Goal: Task Accomplishment & Management: Complete application form

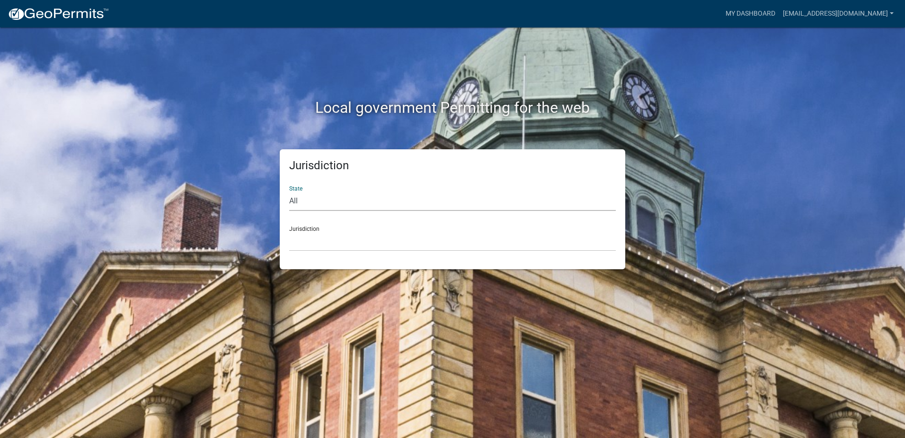
click at [315, 204] on select "All [US_STATE] [US_STATE] [US_STATE] [US_STATE] [US_STATE] [US_STATE] [US_STATE…" at bounding box center [452, 200] width 327 height 19
select select "[US_STATE]"
click at [289, 191] on select "All [US_STATE] [US_STATE] [US_STATE] [US_STATE] [US_STATE] [US_STATE] [US_STATE…" at bounding box center [452, 200] width 327 height 19
click at [318, 233] on select "[GEOGRAPHIC_DATA], [US_STATE][PERSON_NAME][GEOGRAPHIC_DATA], [US_STATE][PERSON_…" at bounding box center [452, 241] width 327 height 19
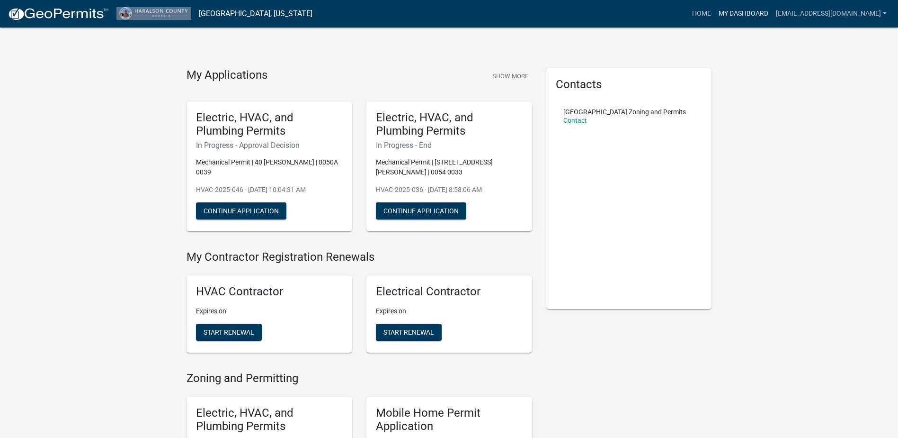
click at [754, 14] on link "My Dashboard" at bounding box center [743, 14] width 57 height 18
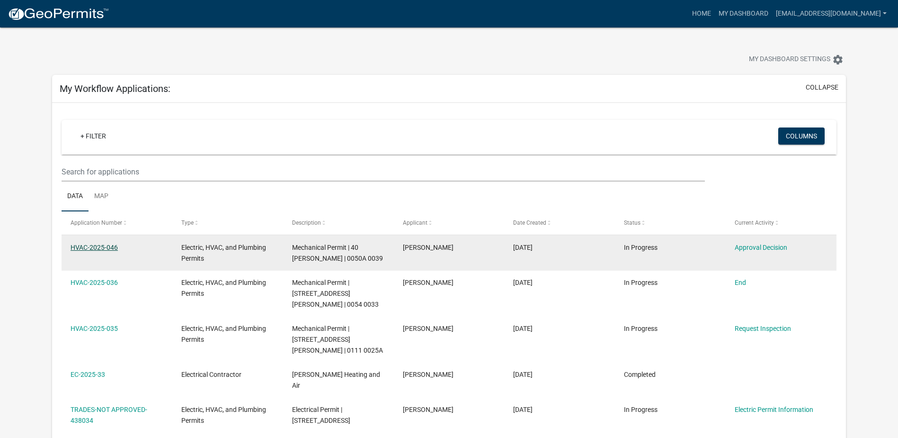
click at [113, 248] on link "HVAC-2025-046" at bounding box center [94, 247] width 47 height 8
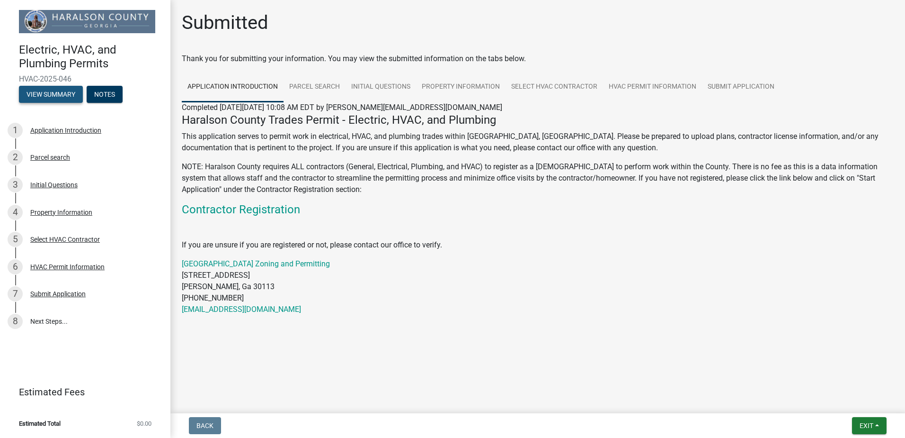
click at [57, 94] on button "View Summary" at bounding box center [51, 94] width 64 height 17
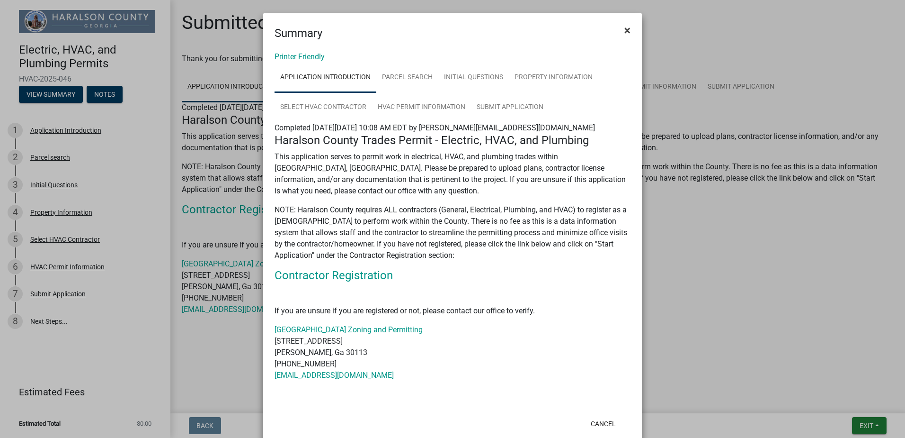
click at [626, 27] on span "×" at bounding box center [628, 30] width 6 height 13
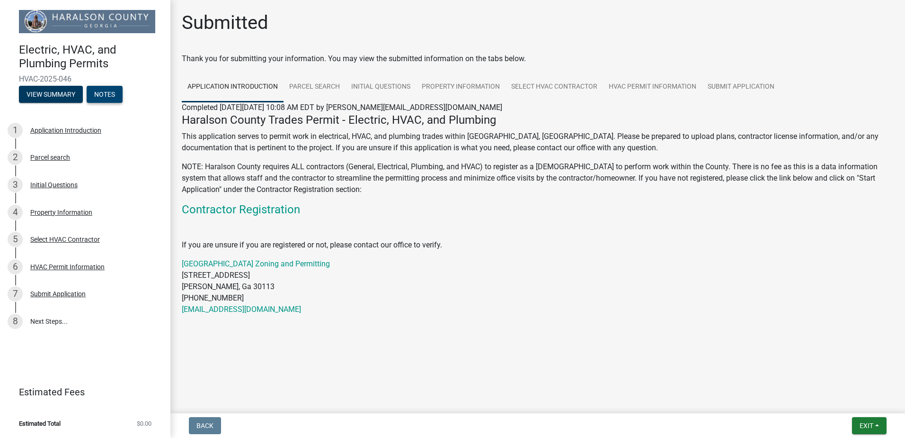
click at [107, 98] on button "Notes" at bounding box center [105, 94] width 36 height 17
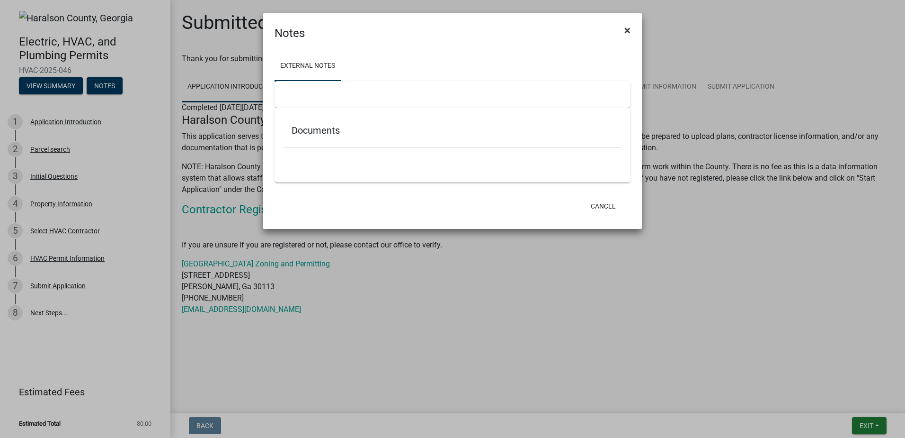
click at [631, 27] on button "×" at bounding box center [627, 30] width 21 height 27
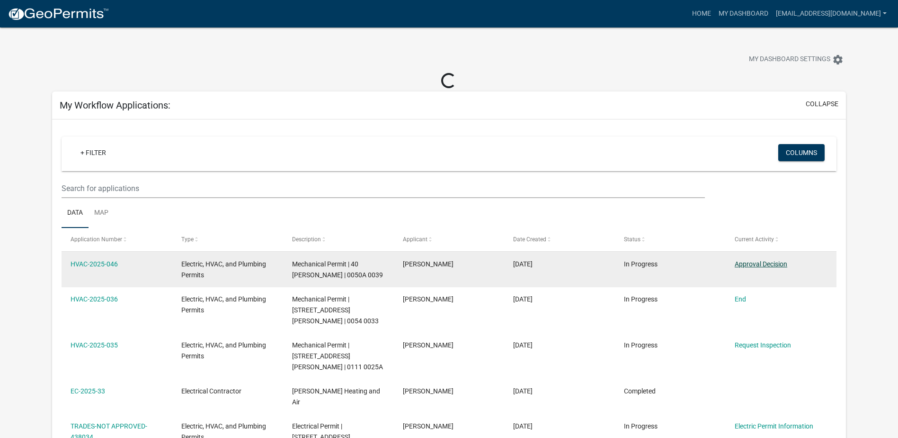
click at [756, 264] on link "Approval Decision" at bounding box center [761, 264] width 53 height 8
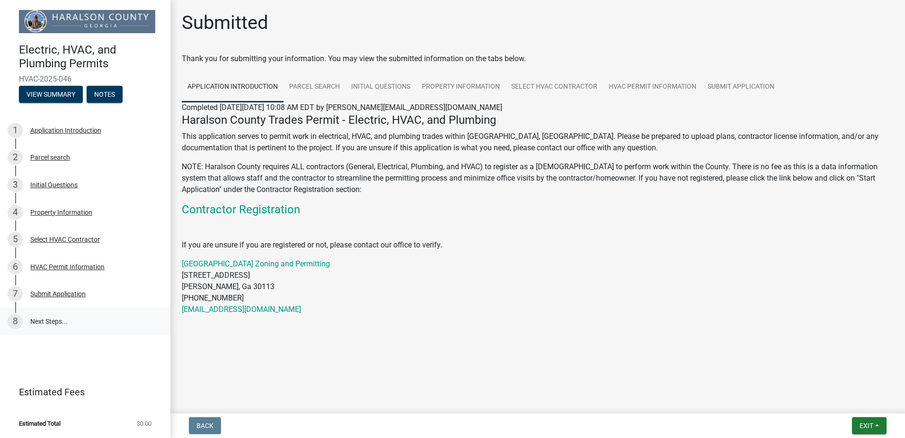
click at [49, 319] on link "8 Next Steps..." at bounding box center [85, 320] width 170 height 27
click at [52, 292] on div "Submit Application" at bounding box center [57, 293] width 55 height 7
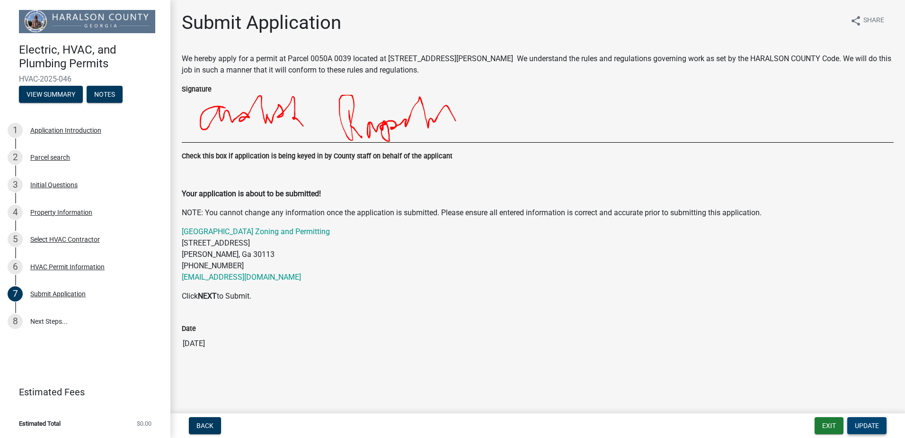
click at [854, 424] on button "Update" at bounding box center [867, 425] width 39 height 17
